Goal: Transaction & Acquisition: Purchase product/service

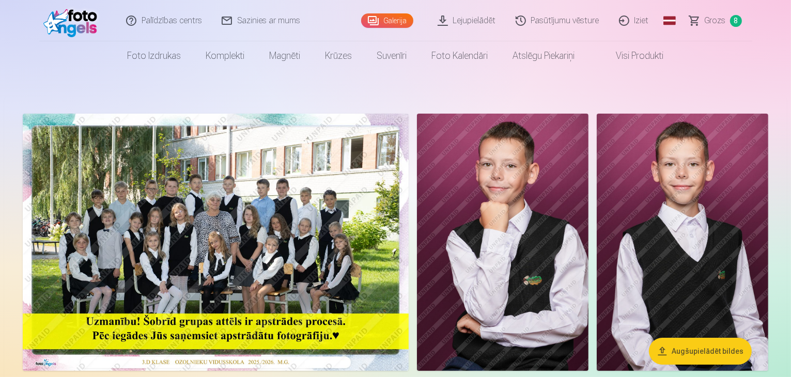
click at [720, 18] on span "Grozs" at bounding box center [715, 20] width 21 height 12
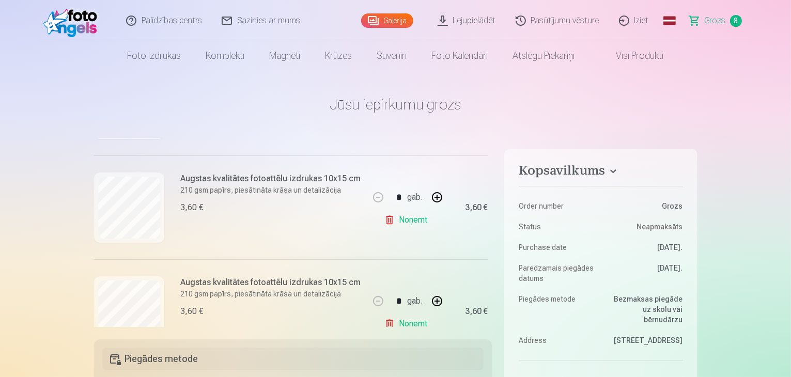
scroll to position [207, 0]
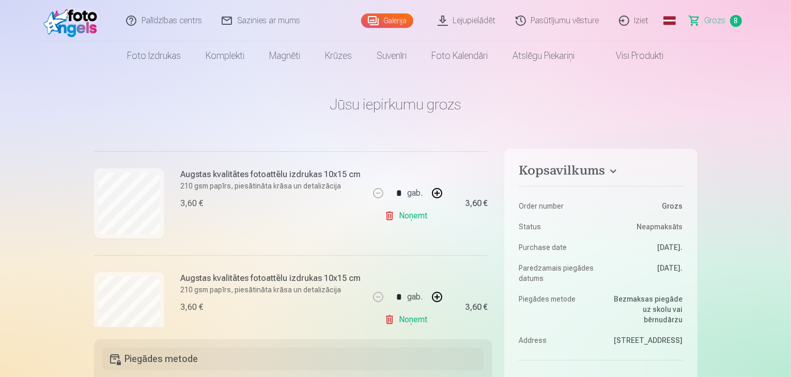
click at [409, 218] on link "Noņemt" at bounding box center [407, 216] width 47 height 21
click at [407, 215] on link "Noņemt" at bounding box center [407, 216] width 47 height 21
click at [409, 215] on link "Noņemt" at bounding box center [407, 216] width 47 height 21
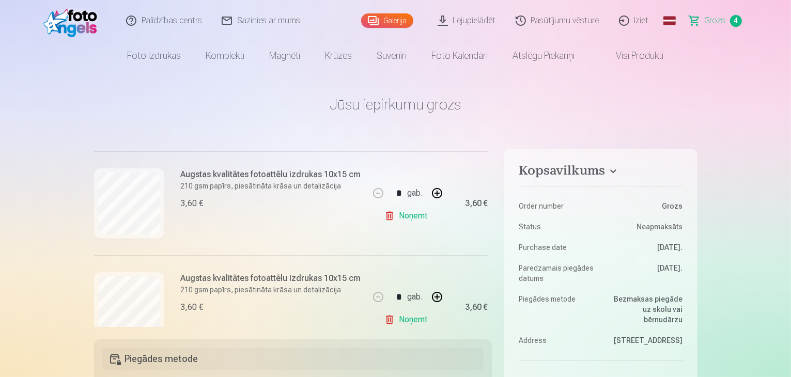
click at [410, 215] on link "Noņemt" at bounding box center [407, 216] width 47 height 21
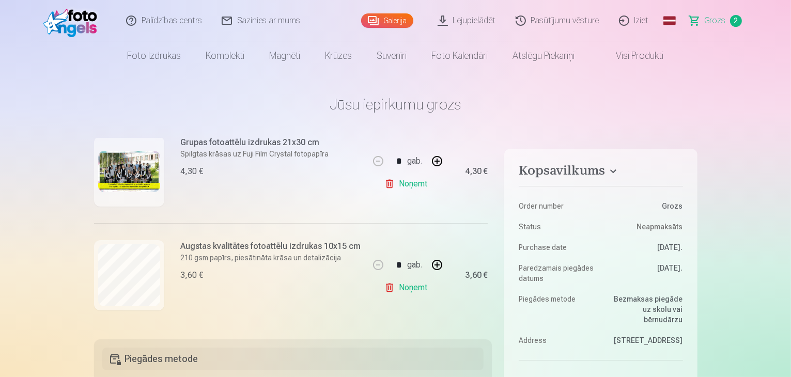
scroll to position [147, 0]
click at [418, 286] on link "Noņemt" at bounding box center [407, 287] width 47 height 21
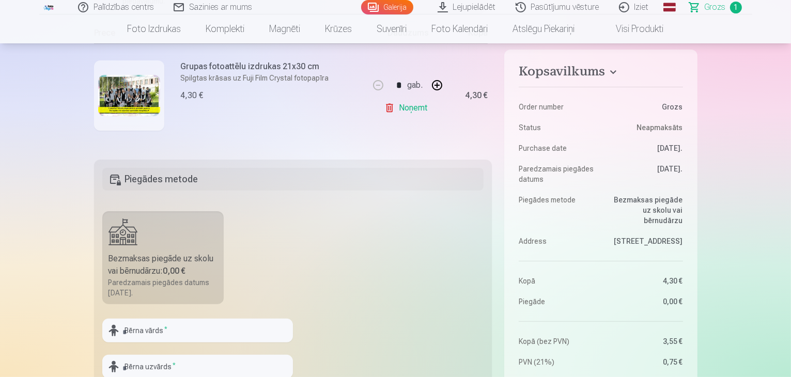
scroll to position [0, 0]
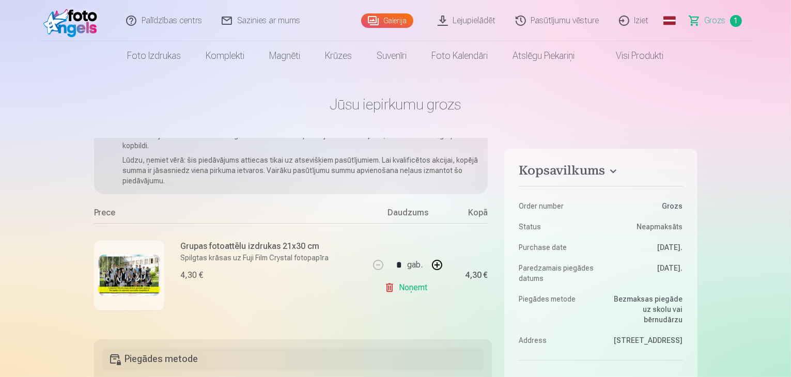
click at [385, 18] on link "Galerija" at bounding box center [387, 20] width 52 height 14
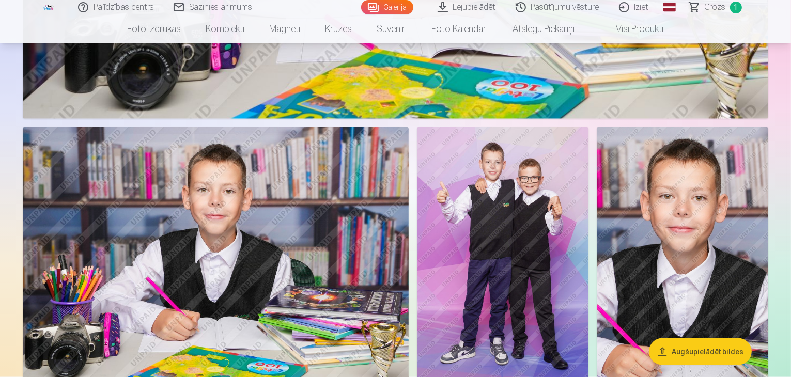
scroll to position [1189, 0]
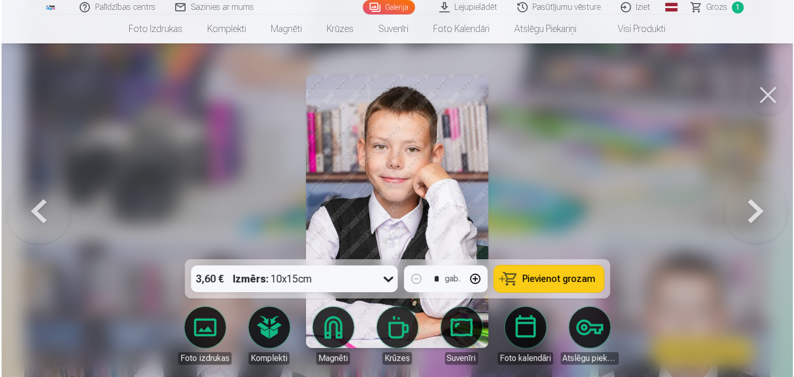
scroll to position [1191, 0]
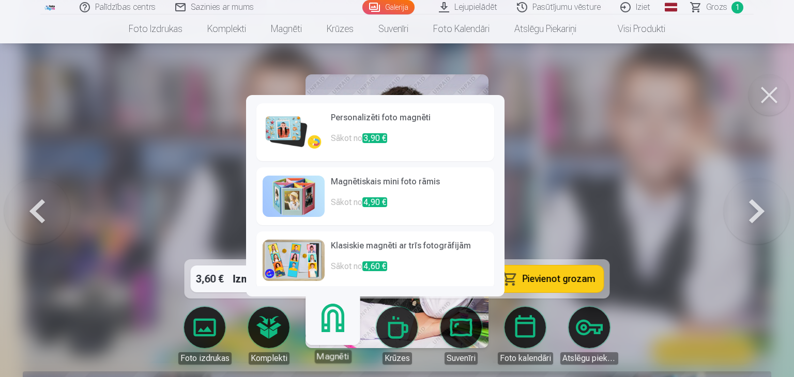
click at [556, 217] on div at bounding box center [397, 188] width 794 height 377
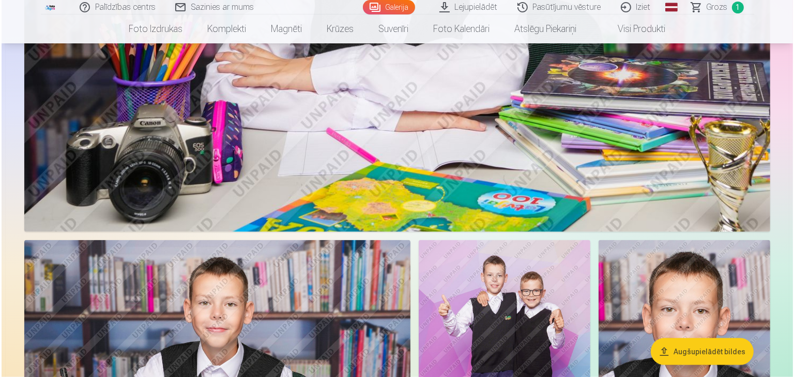
scroll to position [1191, 0]
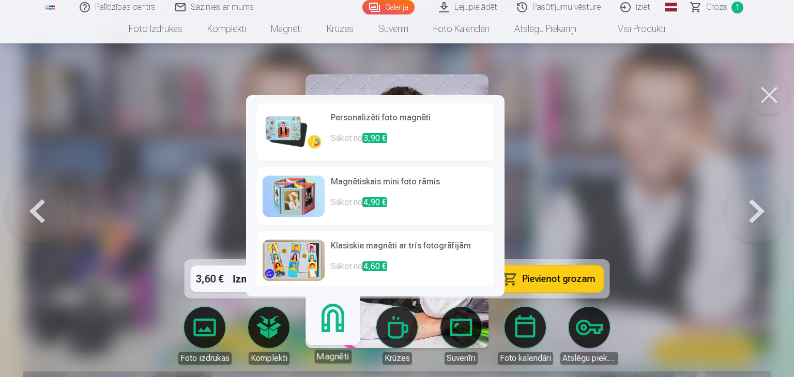
click at [339, 358] on div "Magnēti" at bounding box center [332, 356] width 37 height 13
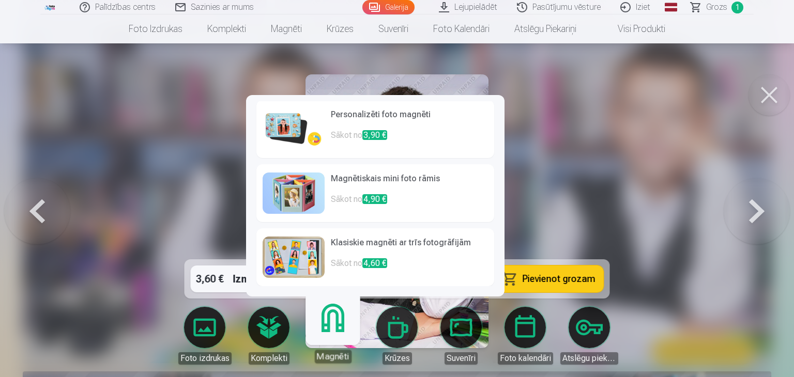
scroll to position [0, 0]
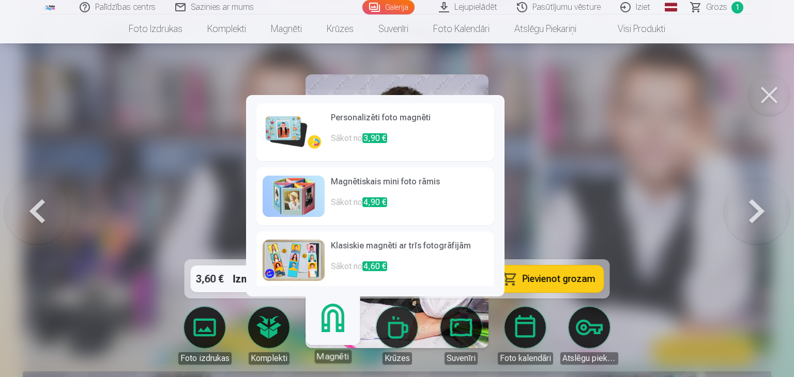
click at [285, 125] on img at bounding box center [294, 132] width 62 height 41
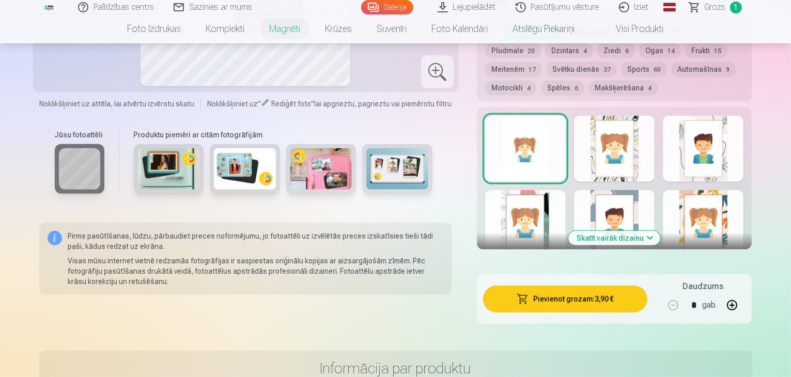
scroll to position [568, 0]
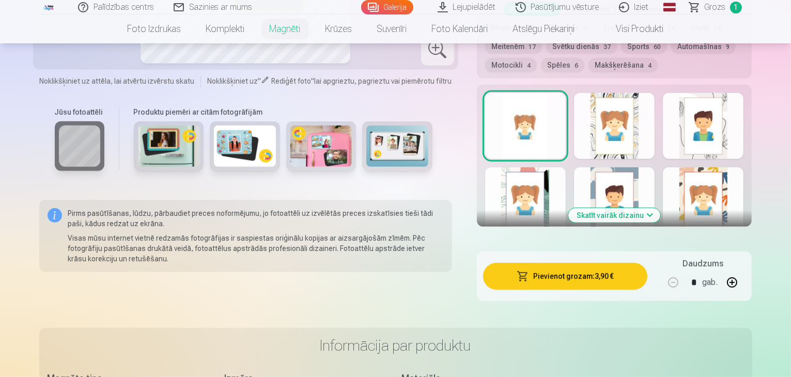
click at [660, 208] on button "Skatīt vairāk dizainu" at bounding box center [614, 215] width 92 height 14
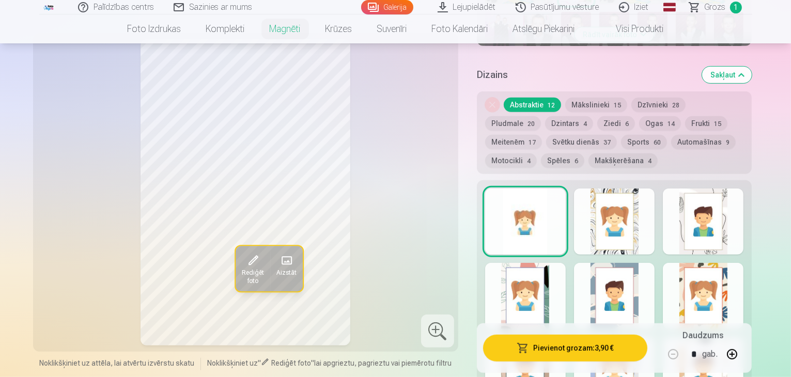
scroll to position [413, 0]
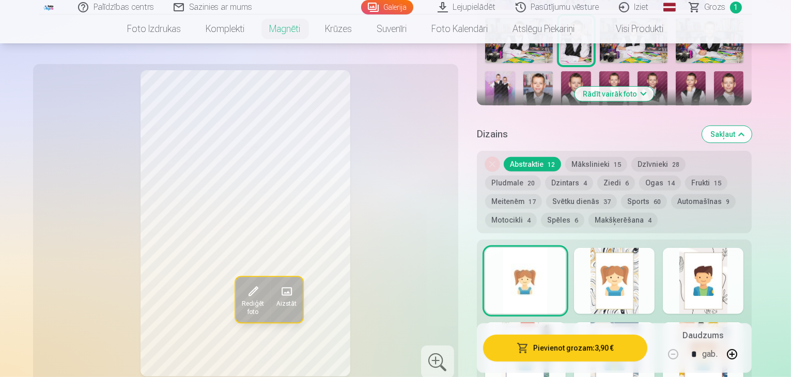
click at [745, 358] on button "button" at bounding box center [732, 354] width 25 height 25
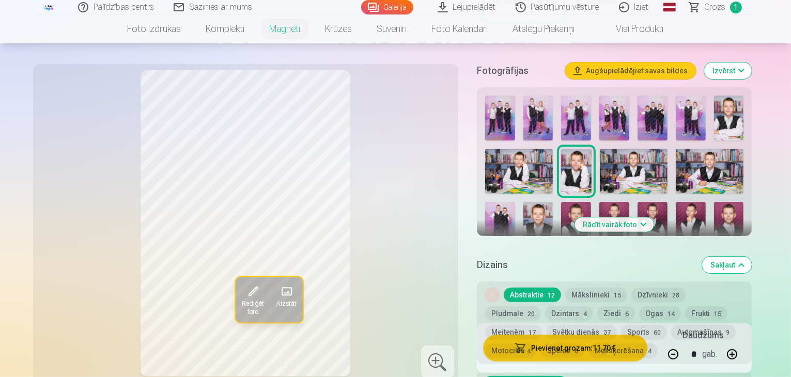
scroll to position [258, 0]
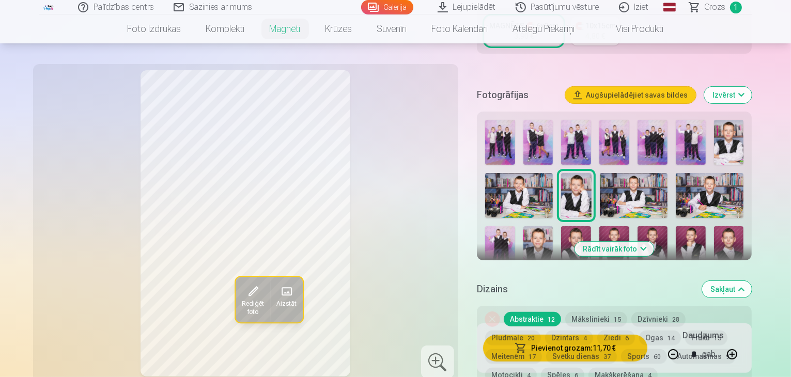
click at [707, 357] on div "Noņemiet dizainu Abstraktie 12 Mākslinieki 15 Dzīvnieki 28 Pludmale 20 Dzintars…" at bounding box center [614, 347] width 275 height 83
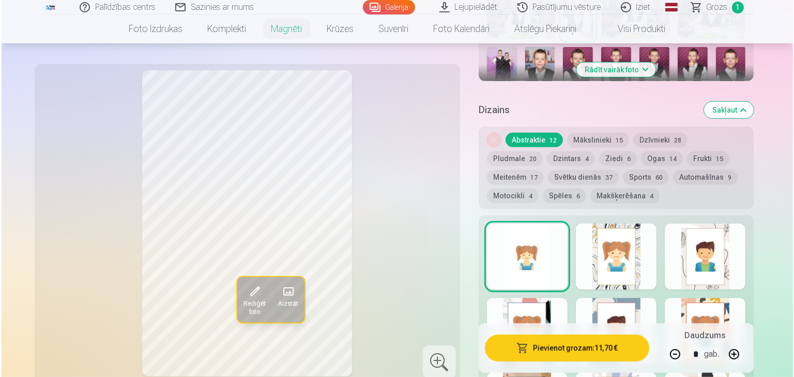
scroll to position [517, 0]
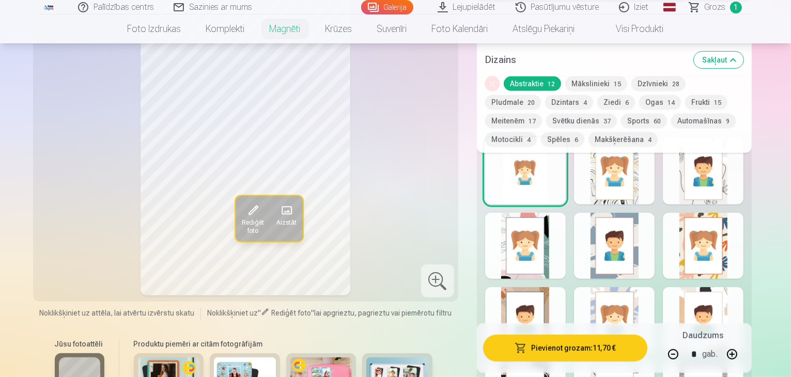
click at [686, 354] on button "button" at bounding box center [673, 354] width 25 height 25
type input "*"
click at [643, 354] on button "Pievienot grozam : 7,80 €" at bounding box center [565, 348] width 165 height 27
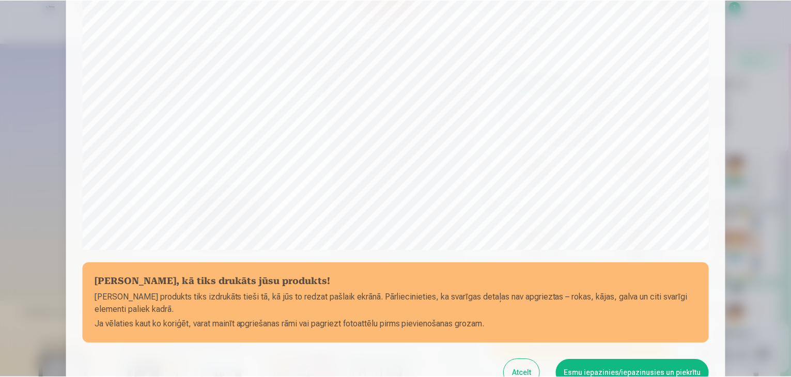
scroll to position [367, 0]
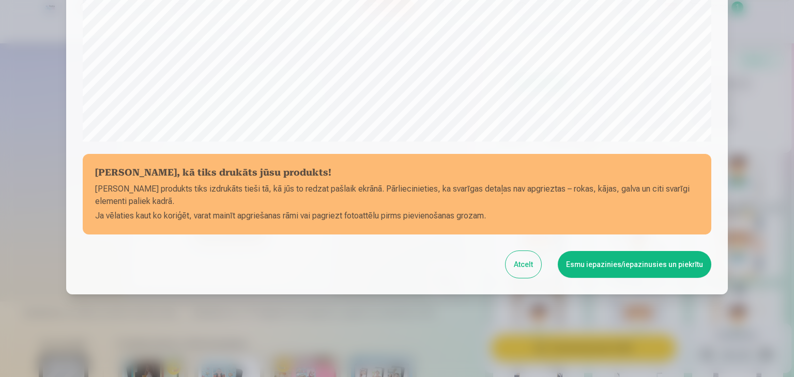
click at [535, 265] on button "Atcelt" at bounding box center [523, 264] width 36 height 27
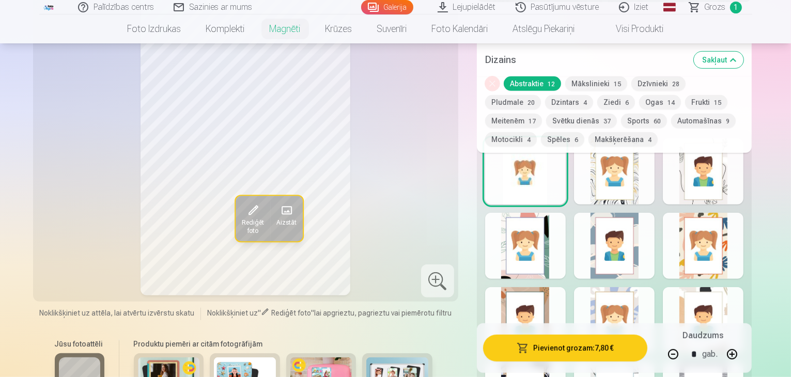
click at [602, 82] on button "Mākslinieki 15" at bounding box center [596, 83] width 62 height 14
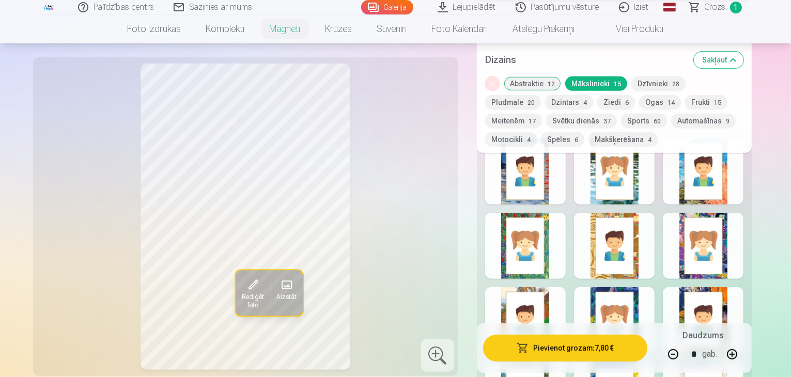
click at [667, 83] on button "Dzīvnieki 28" at bounding box center [658, 83] width 54 height 14
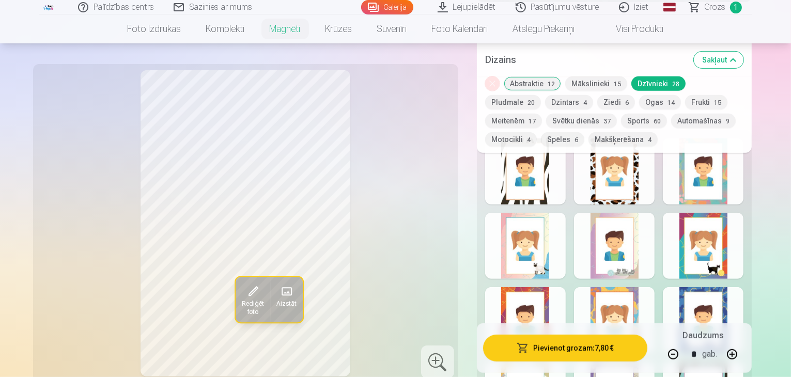
click at [541, 95] on button "Pludmale 20" at bounding box center [513, 102] width 56 height 14
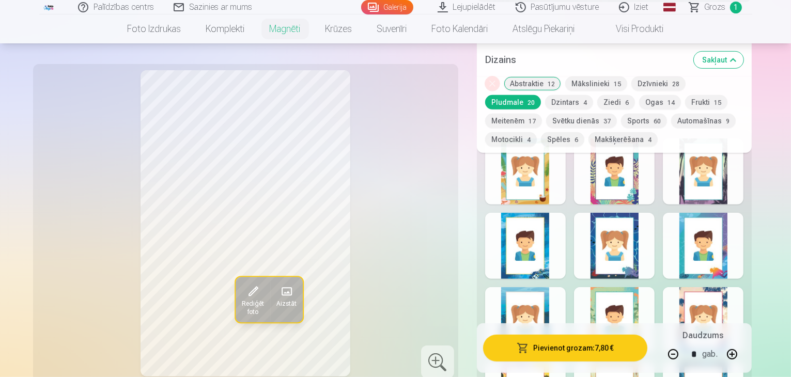
click at [552, 82] on button "Abstraktie 12" at bounding box center [532, 83] width 57 height 14
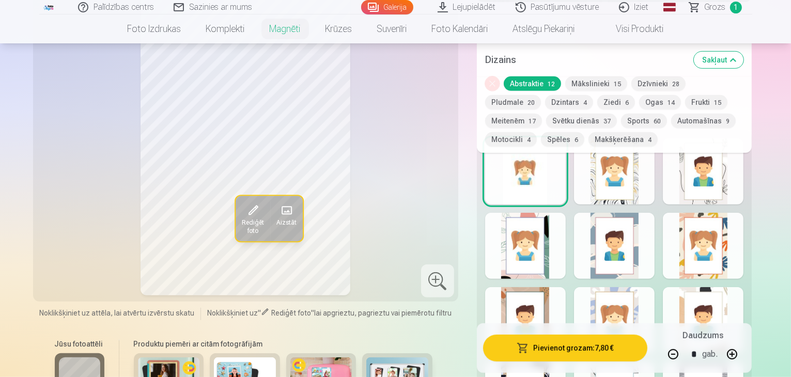
click at [587, 89] on button "Mākslinieki 15" at bounding box center [596, 83] width 62 height 14
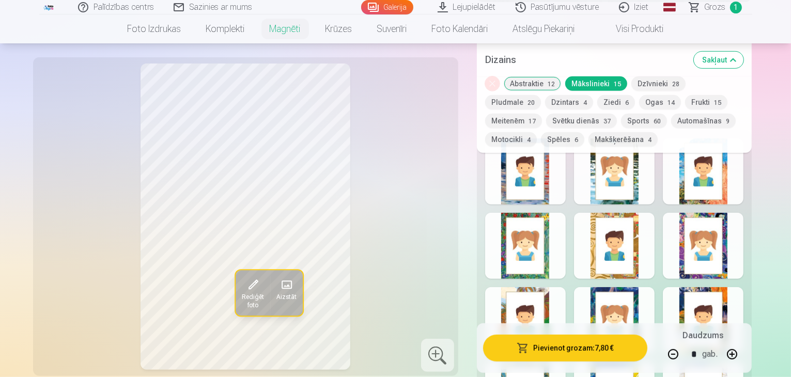
click at [555, 82] on span "12" at bounding box center [551, 84] width 7 height 7
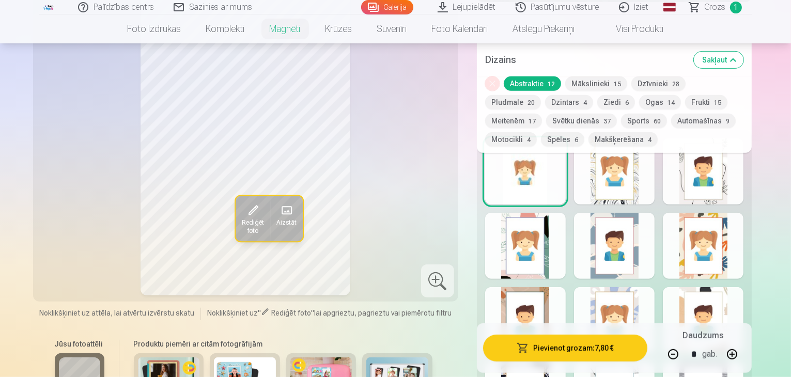
click at [590, 87] on button "Mākslinieki 15" at bounding box center [596, 83] width 62 height 14
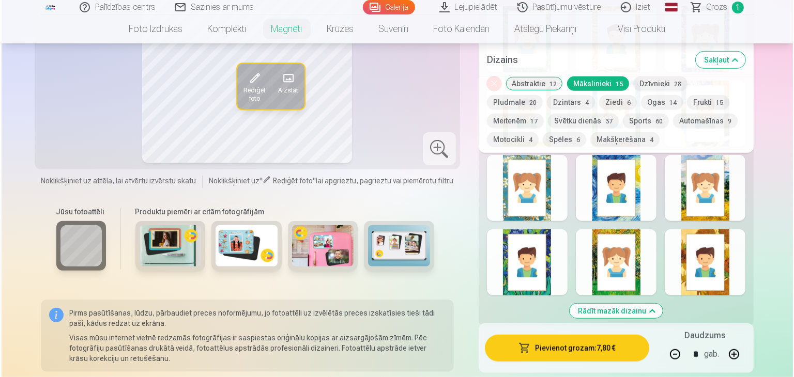
scroll to position [620, 0]
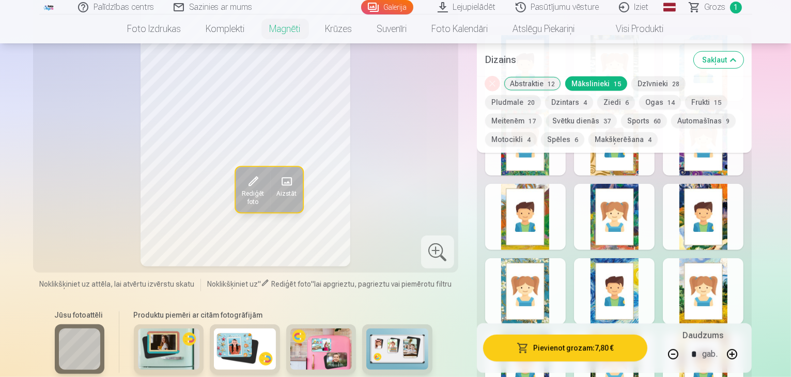
click at [241, 194] on span "Rediģēt foto" at bounding box center [252, 198] width 22 height 17
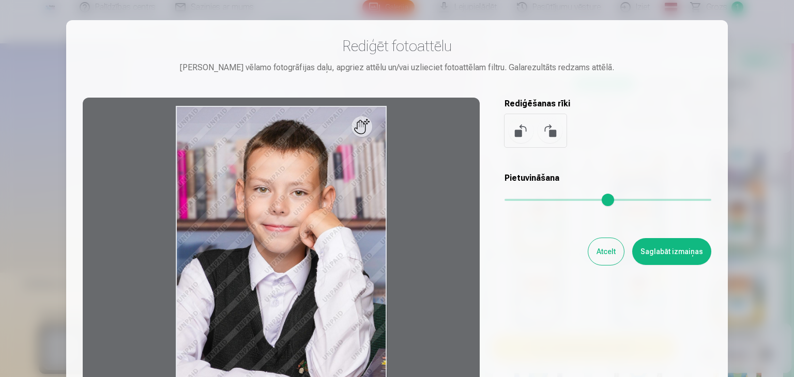
scroll to position [0, 0]
click at [362, 131] on div at bounding box center [281, 260] width 397 height 325
click at [368, 136] on div at bounding box center [281, 260] width 397 height 325
drag, startPoint x: 371, startPoint y: 138, endPoint x: 385, endPoint y: 152, distance: 20.1
click at [385, 152] on div at bounding box center [281, 260] width 397 height 325
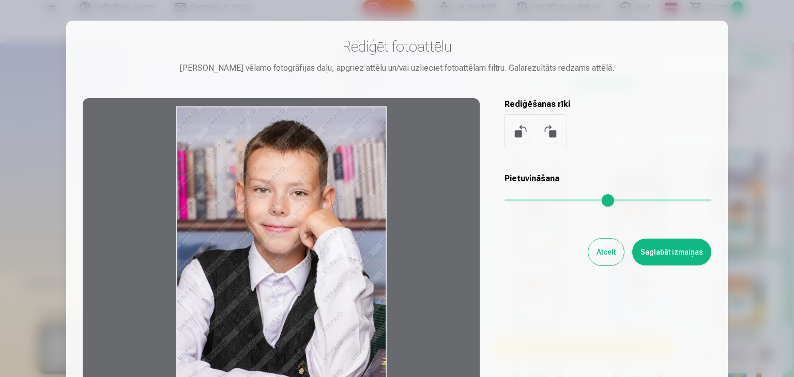
click at [422, 164] on div at bounding box center [281, 260] width 397 height 325
drag, startPoint x: 424, startPoint y: 167, endPoint x: 431, endPoint y: 175, distance: 11.0
click at [431, 176] on div at bounding box center [281, 260] width 397 height 325
click at [608, 249] on button "Atcelt" at bounding box center [606, 252] width 36 height 27
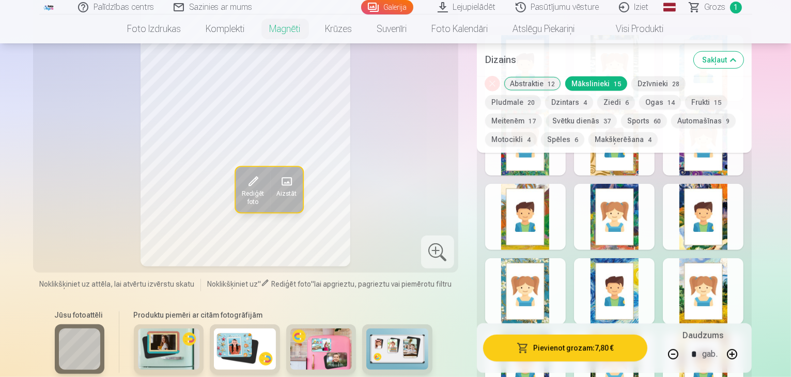
click at [440, 246] on div at bounding box center [437, 252] width 33 height 33
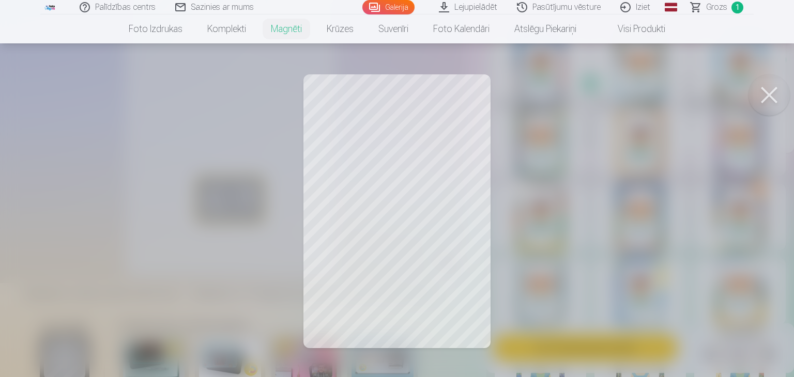
click at [769, 96] on button at bounding box center [768, 94] width 41 height 41
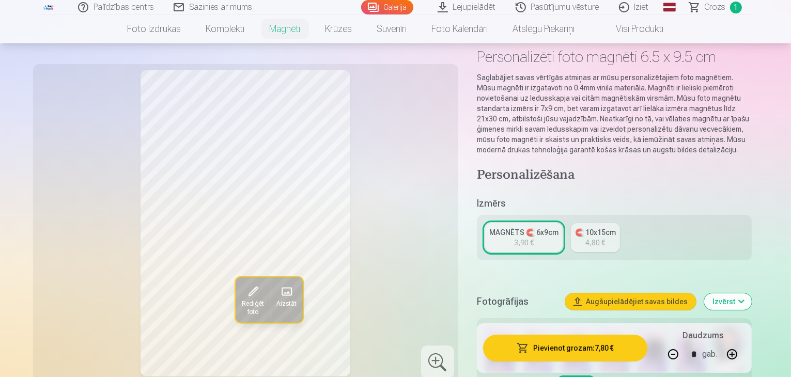
scroll to position [103, 0]
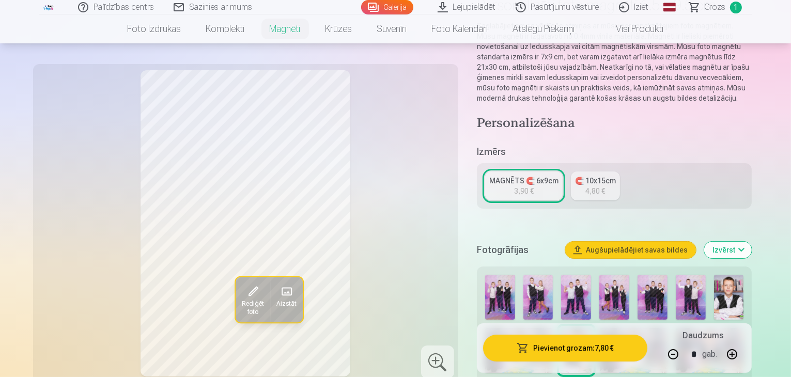
click at [534, 186] on div "3,90 €" at bounding box center [524, 191] width 20 height 10
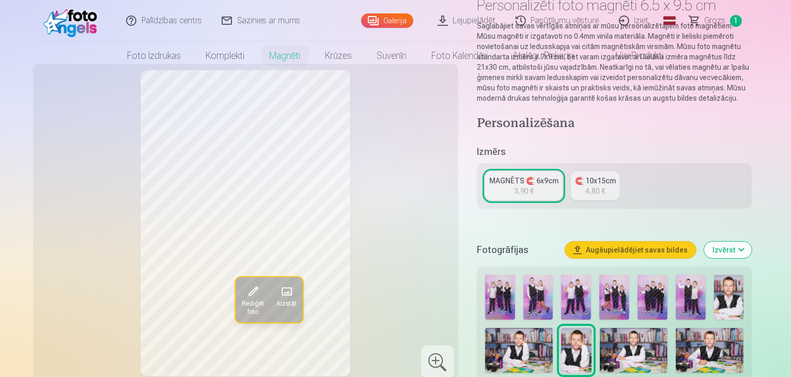
scroll to position [0, 0]
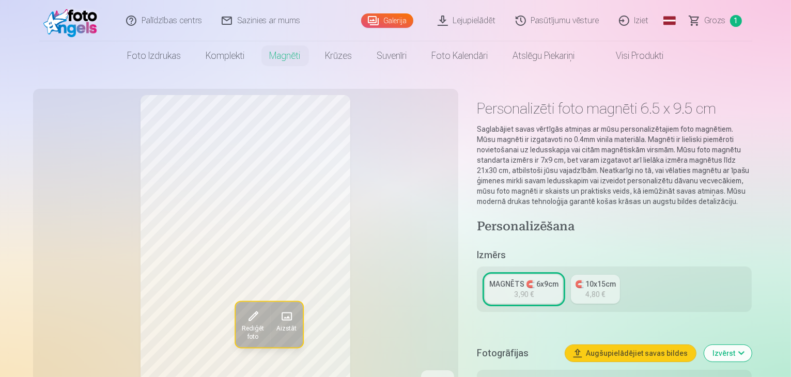
click at [531, 289] on div "3,90 €" at bounding box center [524, 294] width 20 height 10
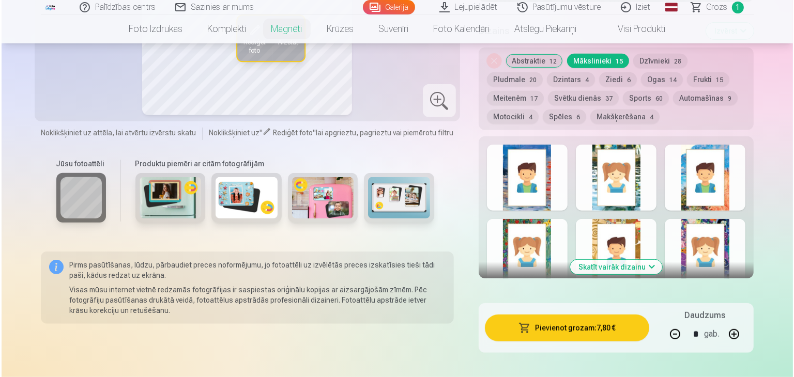
scroll to position [568, 0]
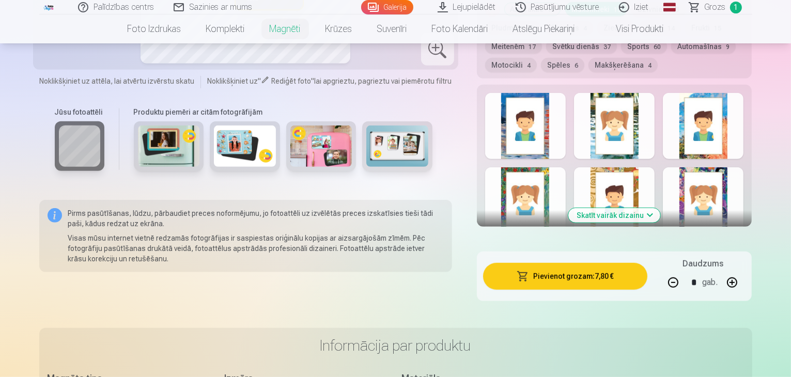
click at [627, 267] on button "Pievienot grozam : 7,80 €" at bounding box center [565, 276] width 165 height 27
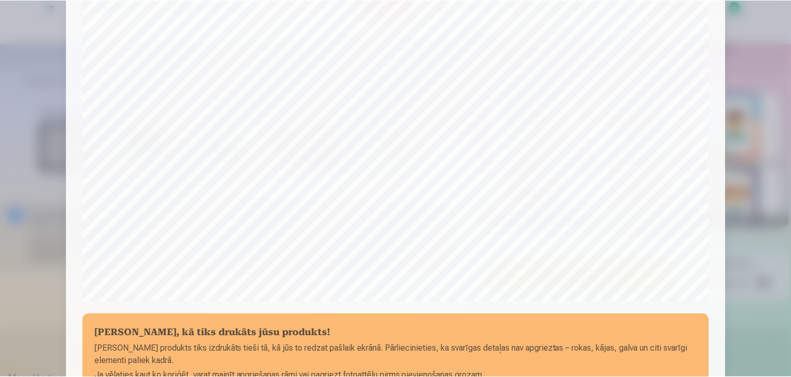
scroll to position [367, 0]
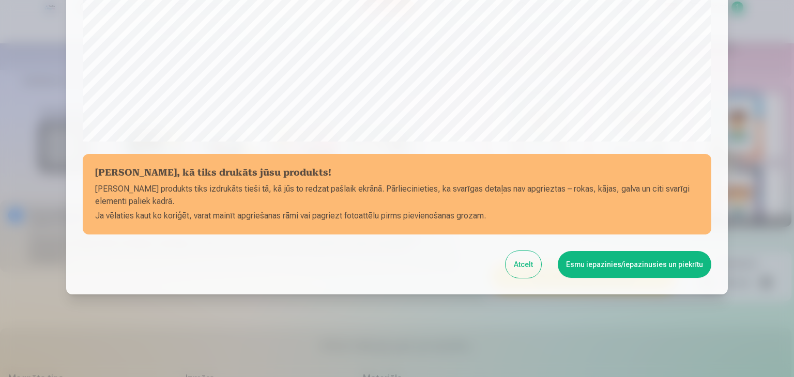
click at [598, 266] on button "Esmu iepazinies/iepazinusies un piekrītu" at bounding box center [634, 264] width 153 height 27
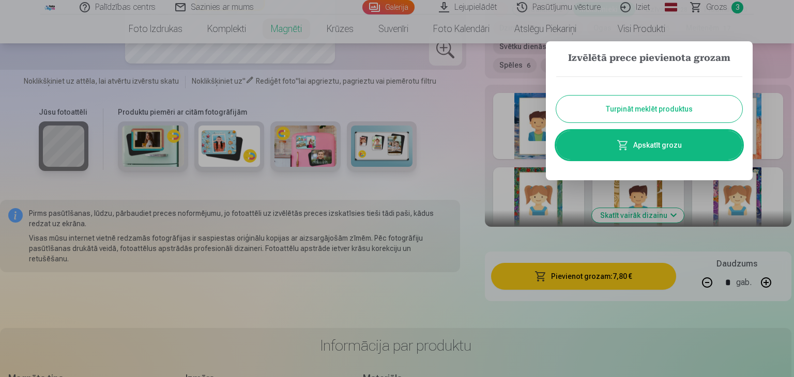
click at [638, 113] on button "Turpināt meklēt produktus" at bounding box center [649, 109] width 186 height 27
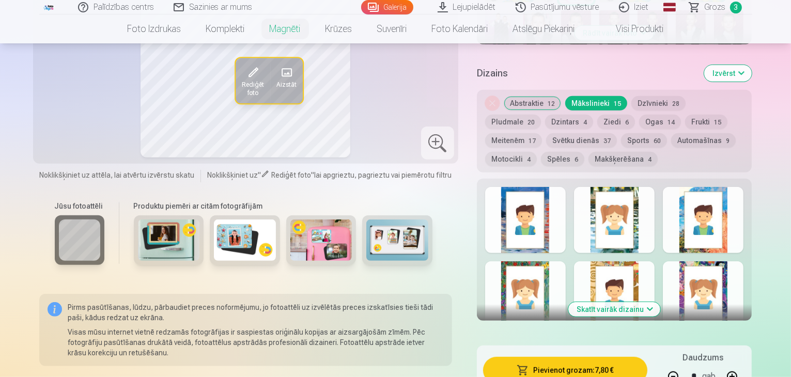
scroll to position [310, 0]
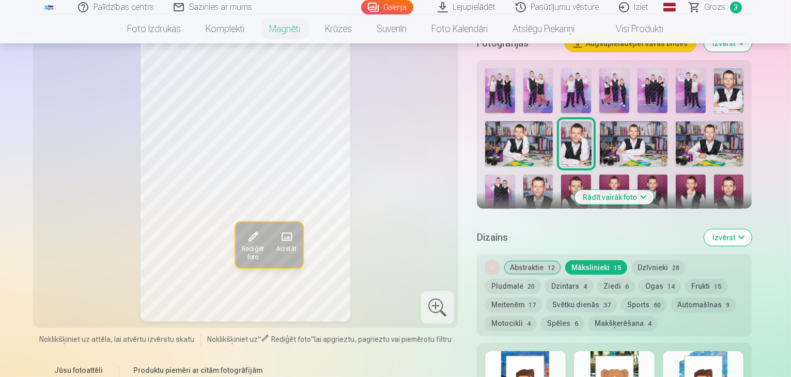
click at [384, 11] on link "Galerija" at bounding box center [387, 7] width 52 height 14
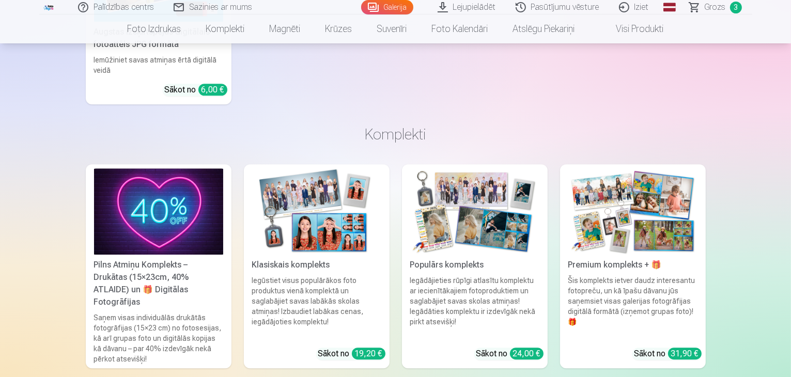
scroll to position [2739, 0]
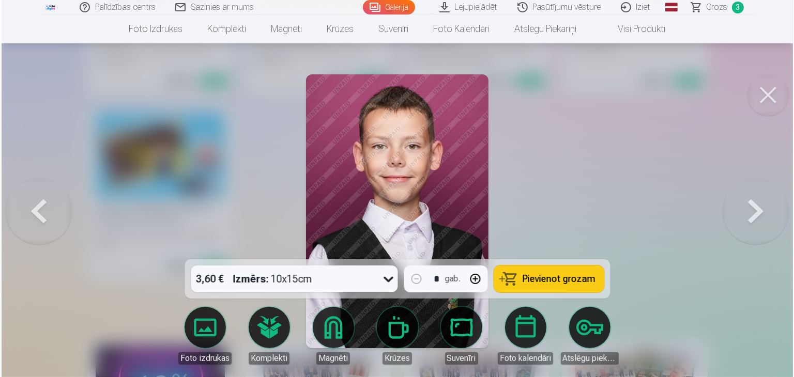
scroll to position [2695, 0]
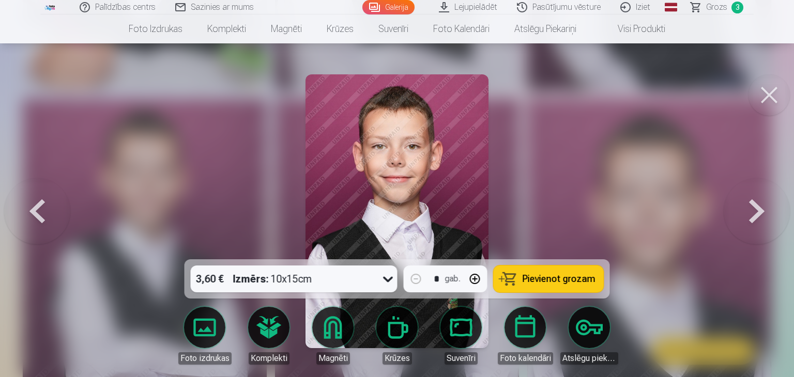
click at [477, 281] on button "button" at bounding box center [474, 279] width 25 height 25
click at [570, 281] on span "Pievienot grozam" at bounding box center [558, 278] width 73 height 9
type input "*"
click at [716, 9] on span "Grozs" at bounding box center [716, 7] width 21 height 12
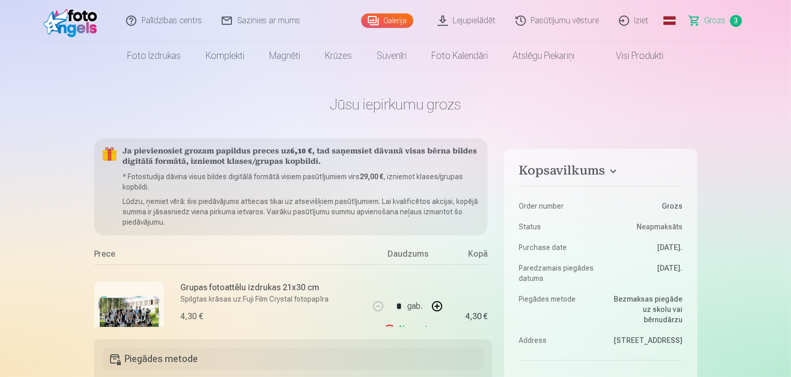
click at [394, 20] on link "Galerija" at bounding box center [387, 20] width 52 height 14
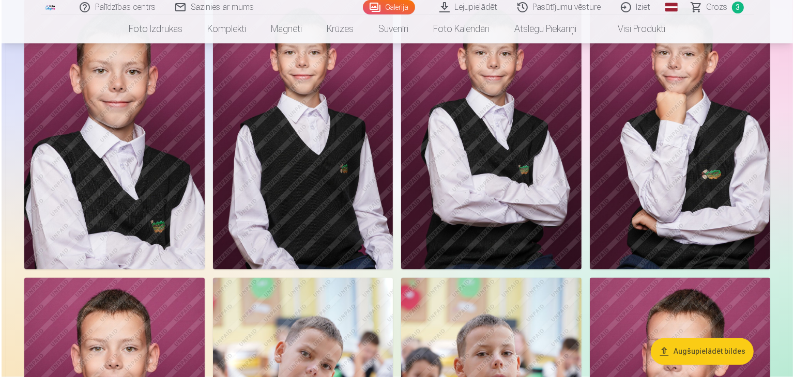
scroll to position [1705, 0]
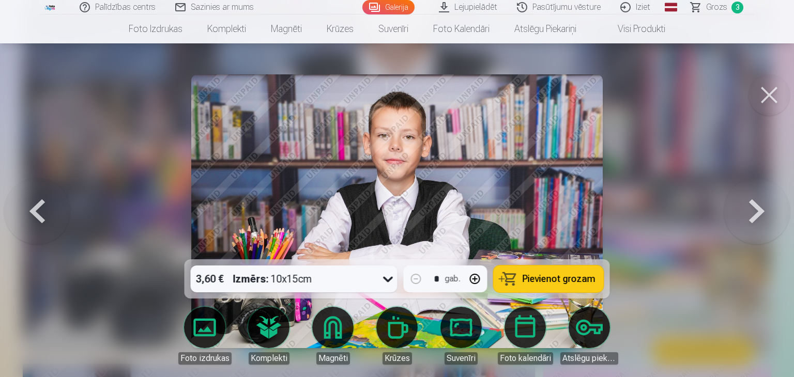
click at [552, 284] on span "Pievienot grozam" at bounding box center [558, 278] width 73 height 9
click at [759, 212] on button at bounding box center [756, 211] width 66 height 75
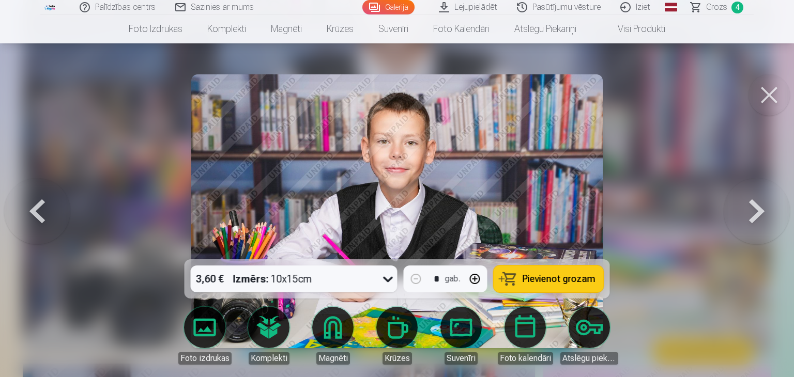
click at [771, 104] on button at bounding box center [768, 94] width 41 height 41
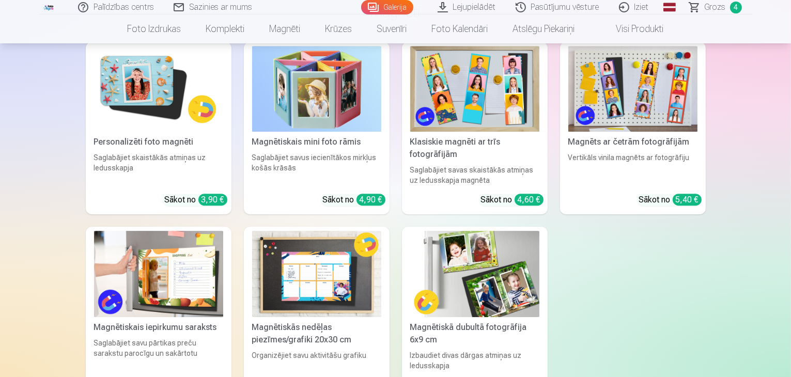
scroll to position [3457, 0]
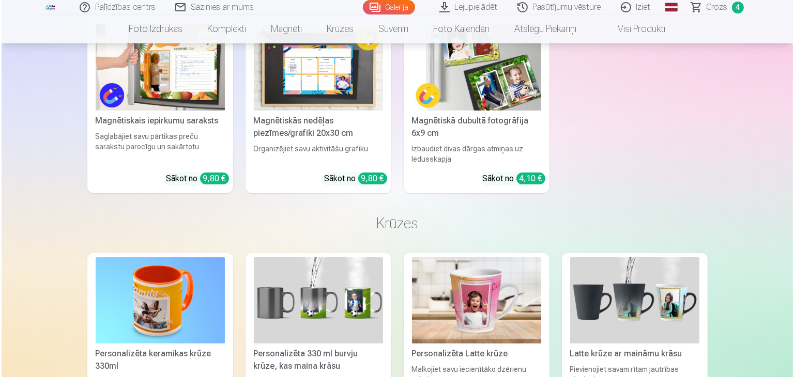
scroll to position [3467, 0]
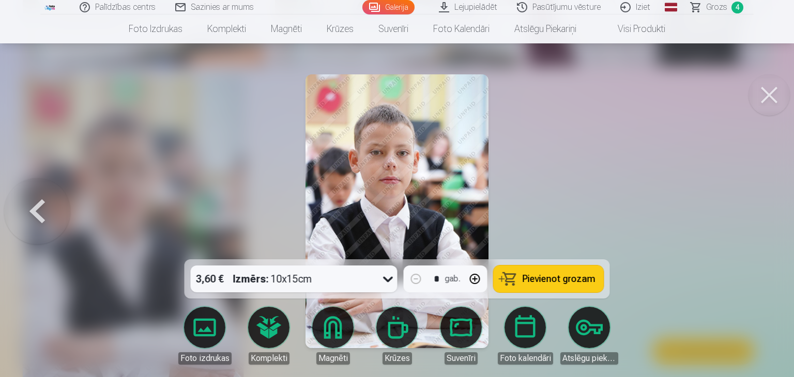
click at [562, 280] on span "Pievienot grozam" at bounding box center [558, 278] width 73 height 9
click at [776, 96] on button at bounding box center [768, 94] width 41 height 41
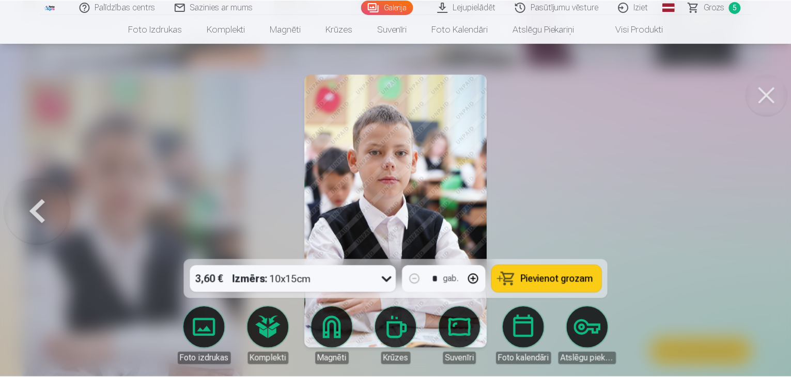
scroll to position [3457, 0]
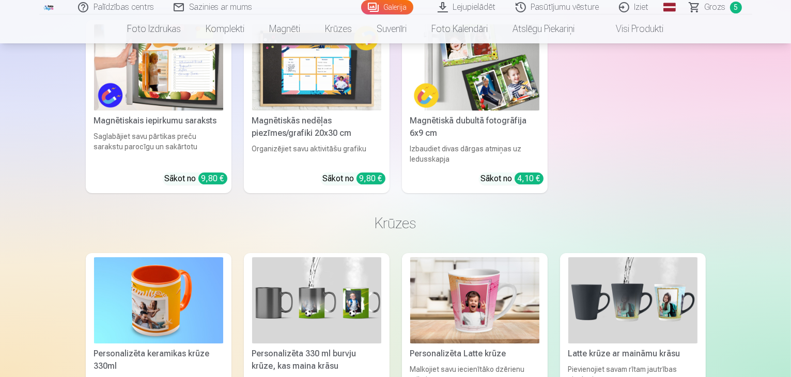
click at [717, 10] on span "Grozs" at bounding box center [715, 7] width 21 height 12
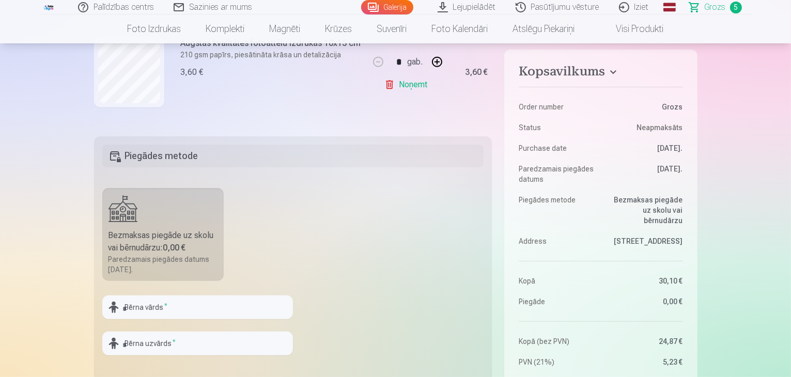
scroll to position [258, 0]
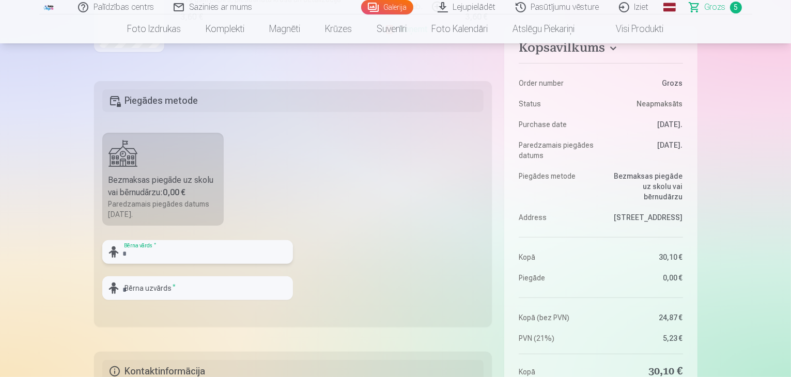
click at [192, 251] on input "text" at bounding box center [197, 252] width 191 height 24
type input "********"
click at [197, 287] on input "text" at bounding box center [197, 288] width 191 height 24
type input "*********"
click at [466, 259] on fieldset "Piegādes metode Bezmaksas piegāde uz skolu vai bērnudārzu : 0,00 € Paredzamais …" at bounding box center [293, 204] width 398 height 246
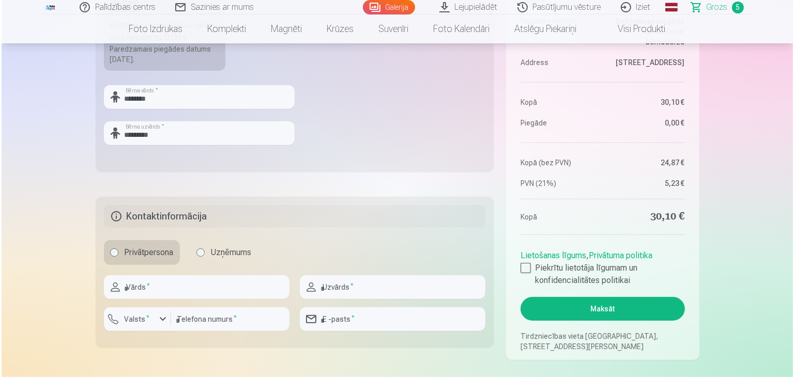
scroll to position [465, 0]
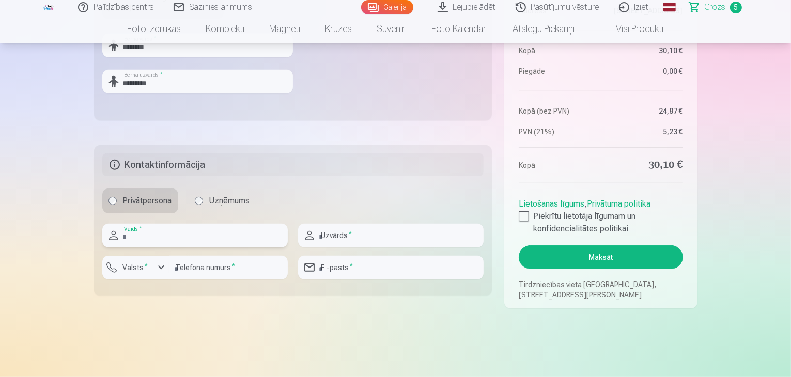
click at [186, 230] on input "text" at bounding box center [195, 236] width 186 height 24
type input "****"
click at [344, 239] on input "text" at bounding box center [391, 236] width 186 height 24
type input "*********"
click at [202, 271] on input "number" at bounding box center [228, 268] width 118 height 24
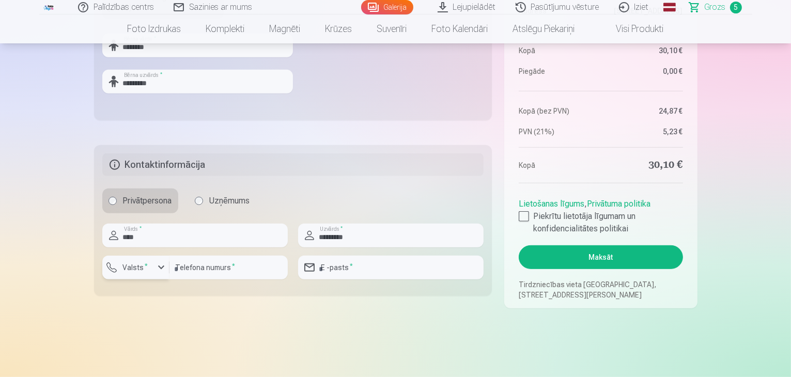
click at [165, 273] on div "button" at bounding box center [161, 267] width 12 height 12
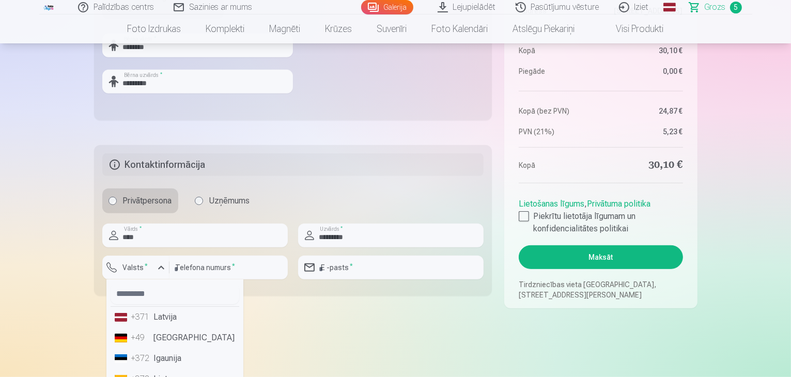
click at [174, 318] on li "+371 Latvija" at bounding box center [175, 317] width 129 height 21
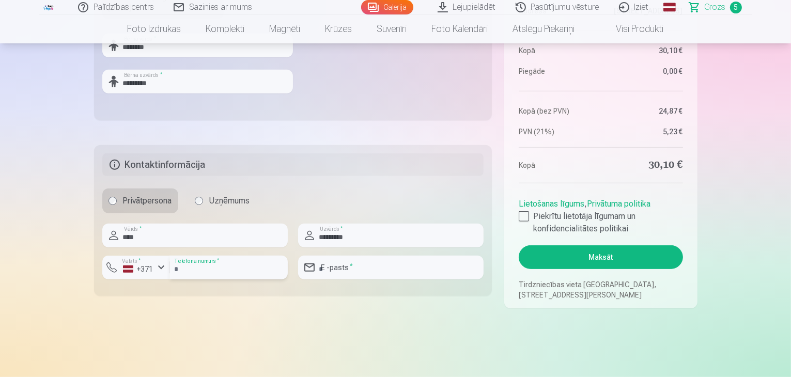
click at [209, 270] on input "number" at bounding box center [228, 268] width 118 height 24
type input "********"
click at [371, 271] on input "email" at bounding box center [391, 268] width 186 height 24
type input "**********"
click at [367, 294] on fieldset "**********" at bounding box center [293, 220] width 398 height 151
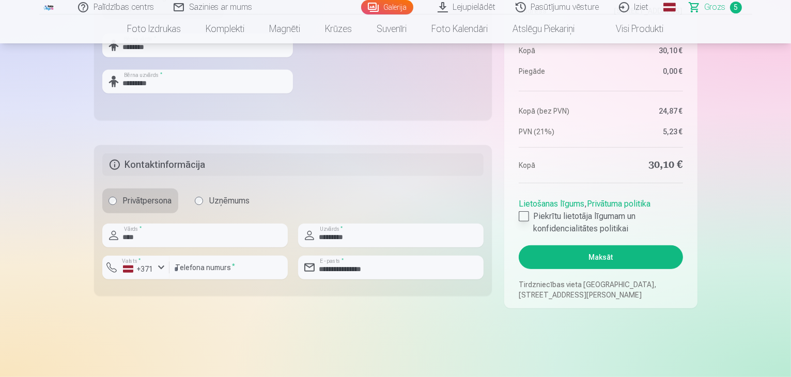
click at [524, 218] on div at bounding box center [524, 216] width 10 height 10
click at [614, 258] on button "Maksāt" at bounding box center [601, 257] width 164 height 24
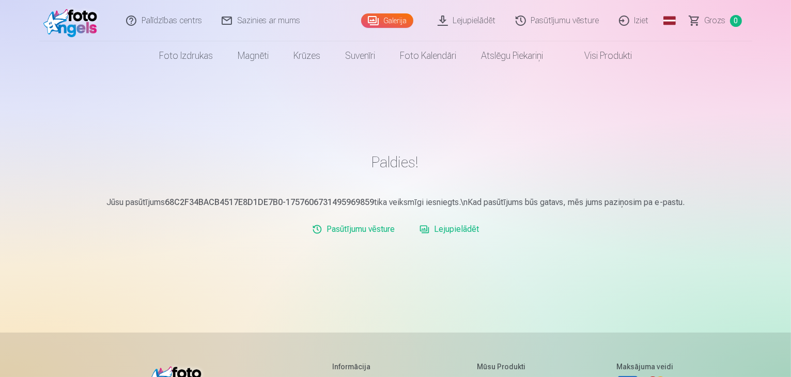
click at [455, 232] on link "Lejupielādēt" at bounding box center [449, 229] width 68 height 21
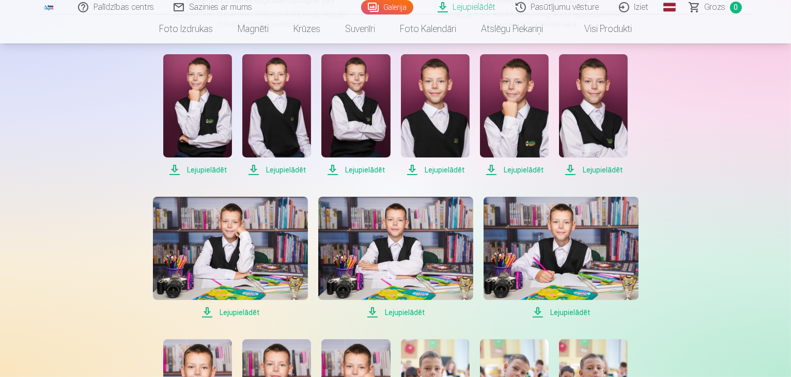
scroll to position [207, 0]
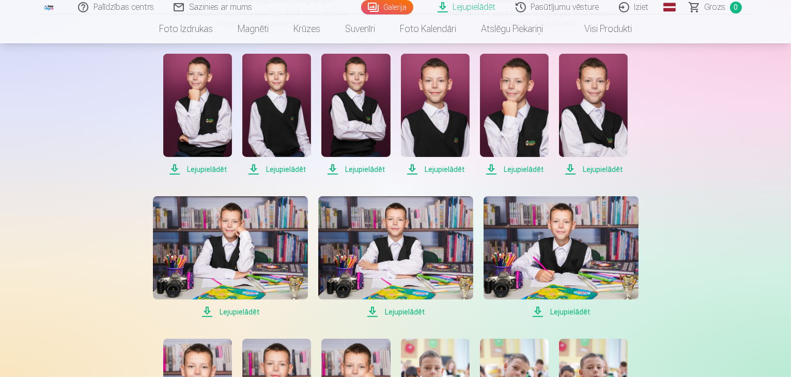
click at [203, 170] on span "Lejupielādēt" at bounding box center [197, 169] width 69 height 12
click at [284, 169] on span "Lejupielādēt" at bounding box center [276, 169] width 69 height 12
drag, startPoint x: 273, startPoint y: 172, endPoint x: 365, endPoint y: 169, distance: 91.5
click at [365, 169] on span "Lejupielādēt" at bounding box center [355, 169] width 69 height 12
click at [434, 170] on span "Lejupielādēt" at bounding box center [435, 169] width 69 height 12
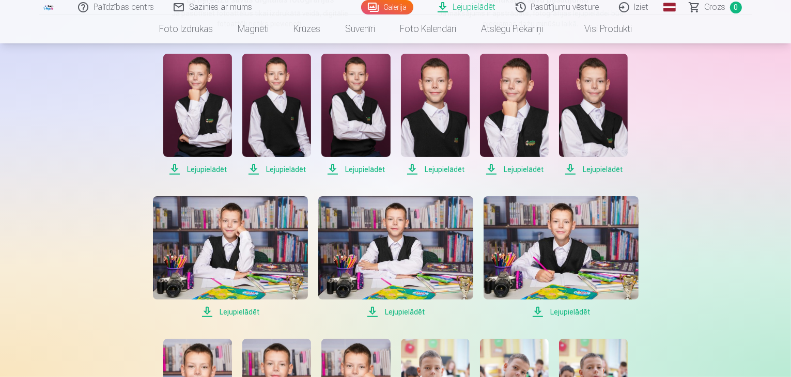
click at [514, 168] on span "Lejupielādēt" at bounding box center [514, 169] width 69 height 12
click at [598, 169] on span "Lejupielādēt" at bounding box center [593, 169] width 69 height 12
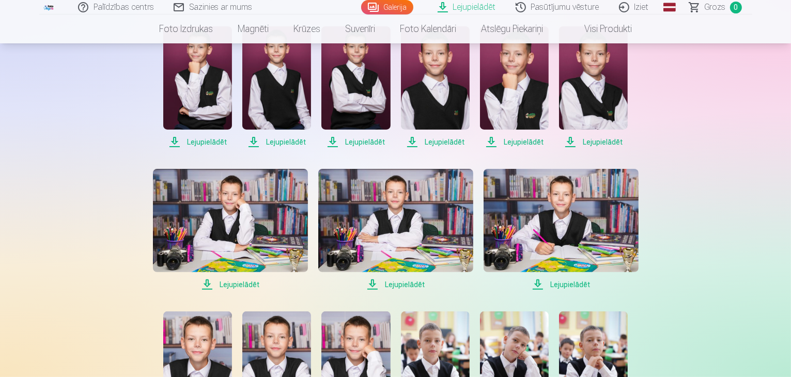
scroll to position [258, 0]
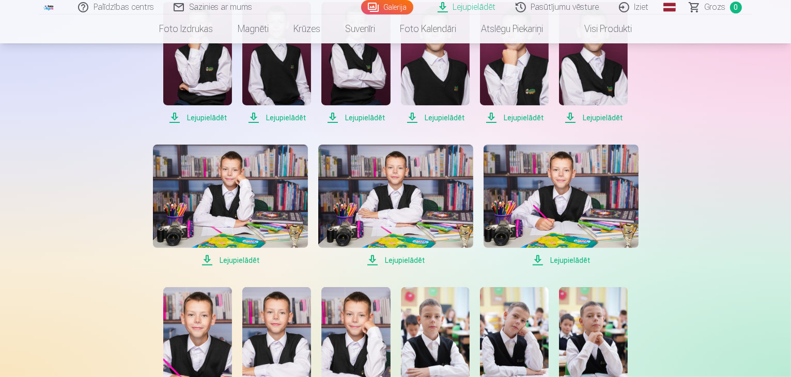
click at [251, 259] on span "Lejupielādēt" at bounding box center [230, 260] width 155 height 12
click at [408, 261] on span "Lejupielādēt" at bounding box center [395, 260] width 155 height 12
click at [562, 260] on span "Lejupielādēt" at bounding box center [561, 260] width 155 height 12
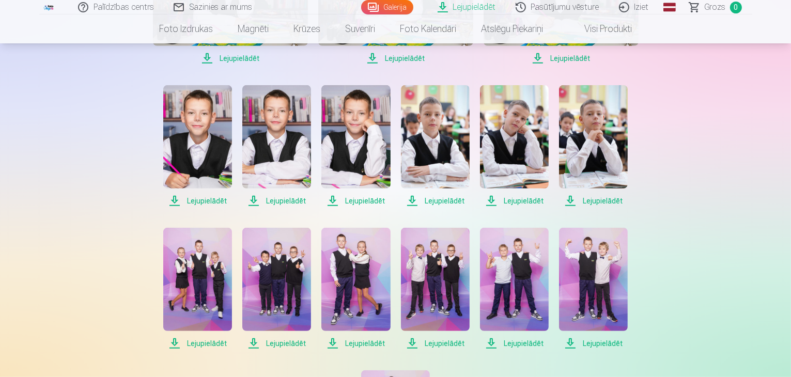
scroll to position [465, 0]
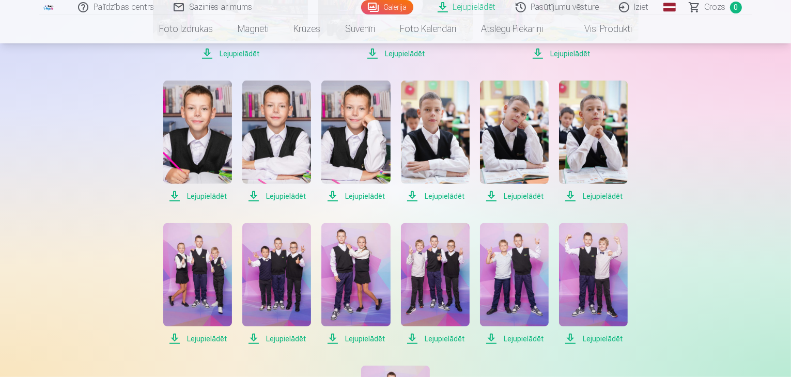
click at [211, 198] on span "Lejupielādēt" at bounding box center [197, 196] width 69 height 12
click at [285, 197] on span "Lejupielādēt" at bounding box center [276, 196] width 69 height 12
click at [360, 196] on span "Lejupielādēt" at bounding box center [355, 196] width 69 height 12
click at [437, 195] on span "Lejupielādēt" at bounding box center [435, 196] width 69 height 12
click at [519, 195] on span "Lejupielādēt" at bounding box center [514, 196] width 69 height 12
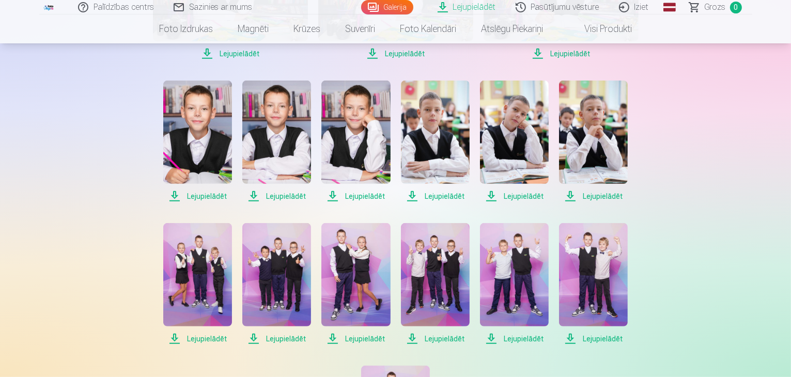
click at [597, 195] on span "Lejupielādēt" at bounding box center [593, 196] width 69 height 12
click at [209, 340] on span "Lejupielādēt" at bounding box center [197, 339] width 69 height 12
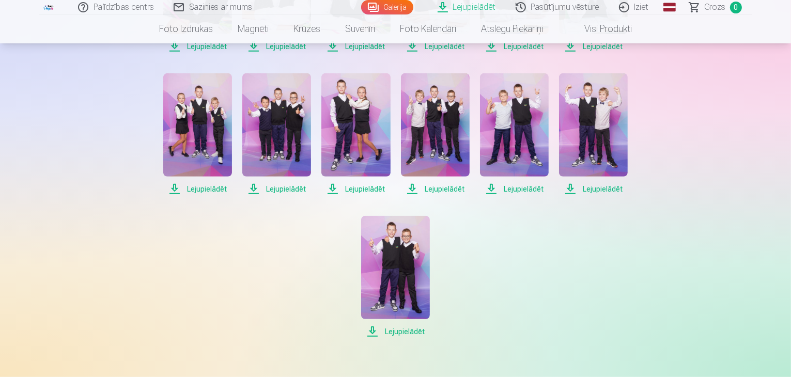
scroll to position [620, 0]
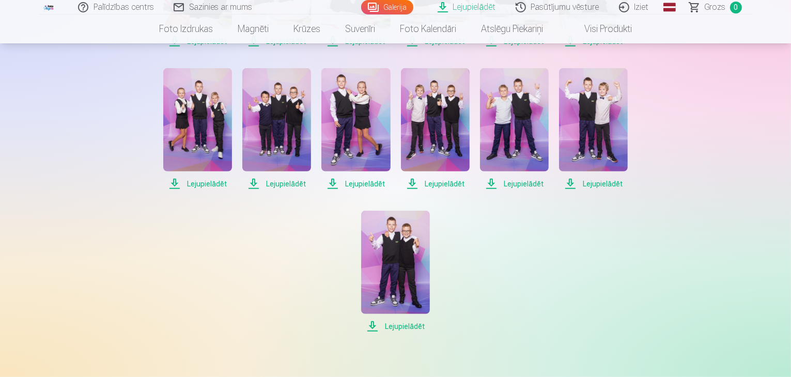
click at [287, 183] on span "Lejupielādēt" at bounding box center [276, 184] width 69 height 12
click at [369, 184] on span "Lejupielādēt" at bounding box center [355, 184] width 69 height 12
click at [449, 184] on span "Lejupielādēt" at bounding box center [435, 184] width 69 height 12
click at [526, 184] on span "Lejupielādēt" at bounding box center [514, 184] width 69 height 12
click at [596, 182] on span "Lejupielādēt" at bounding box center [593, 184] width 69 height 12
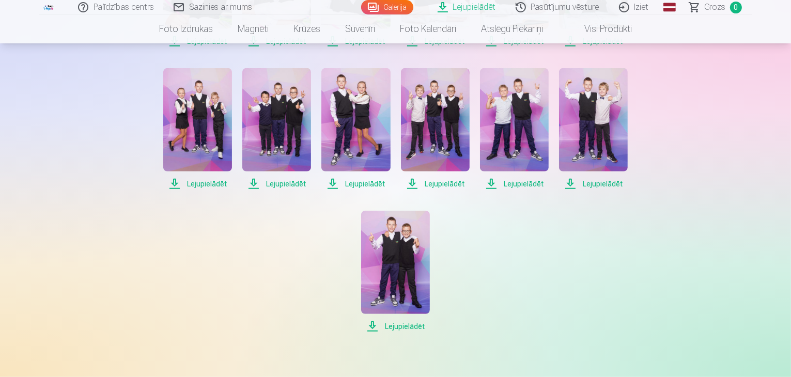
click at [395, 323] on span "Lejupielādēt" at bounding box center [395, 326] width 69 height 12
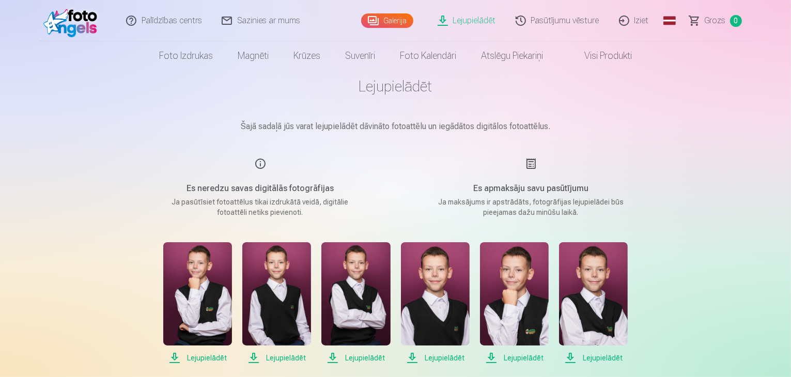
scroll to position [0, 0]
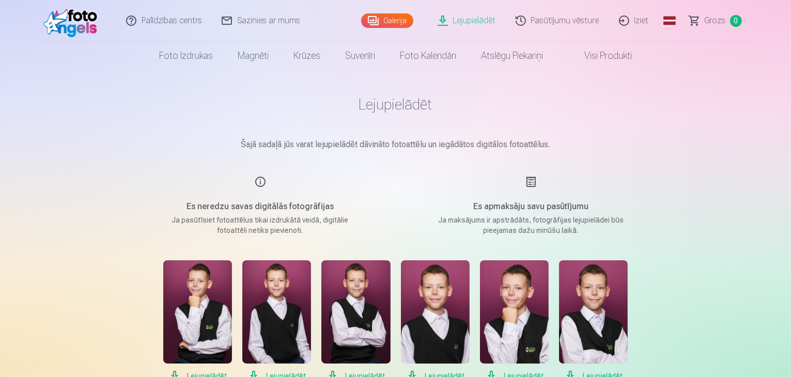
click at [645, 21] on link "Iziet" at bounding box center [635, 20] width 50 height 41
